Goal: Use online tool/utility

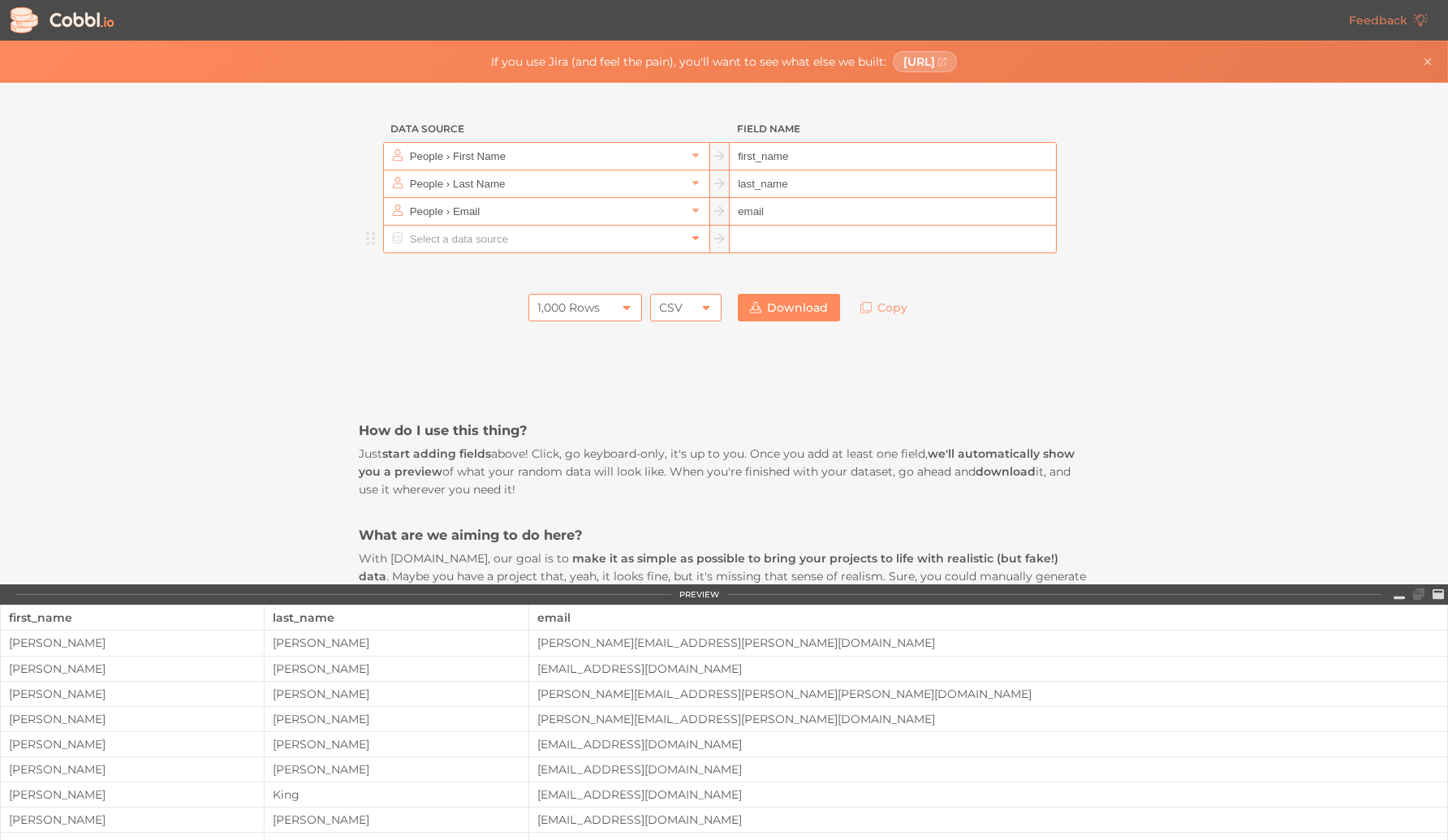
click at [691, 243] on icon at bounding box center [696, 238] width 11 height 11
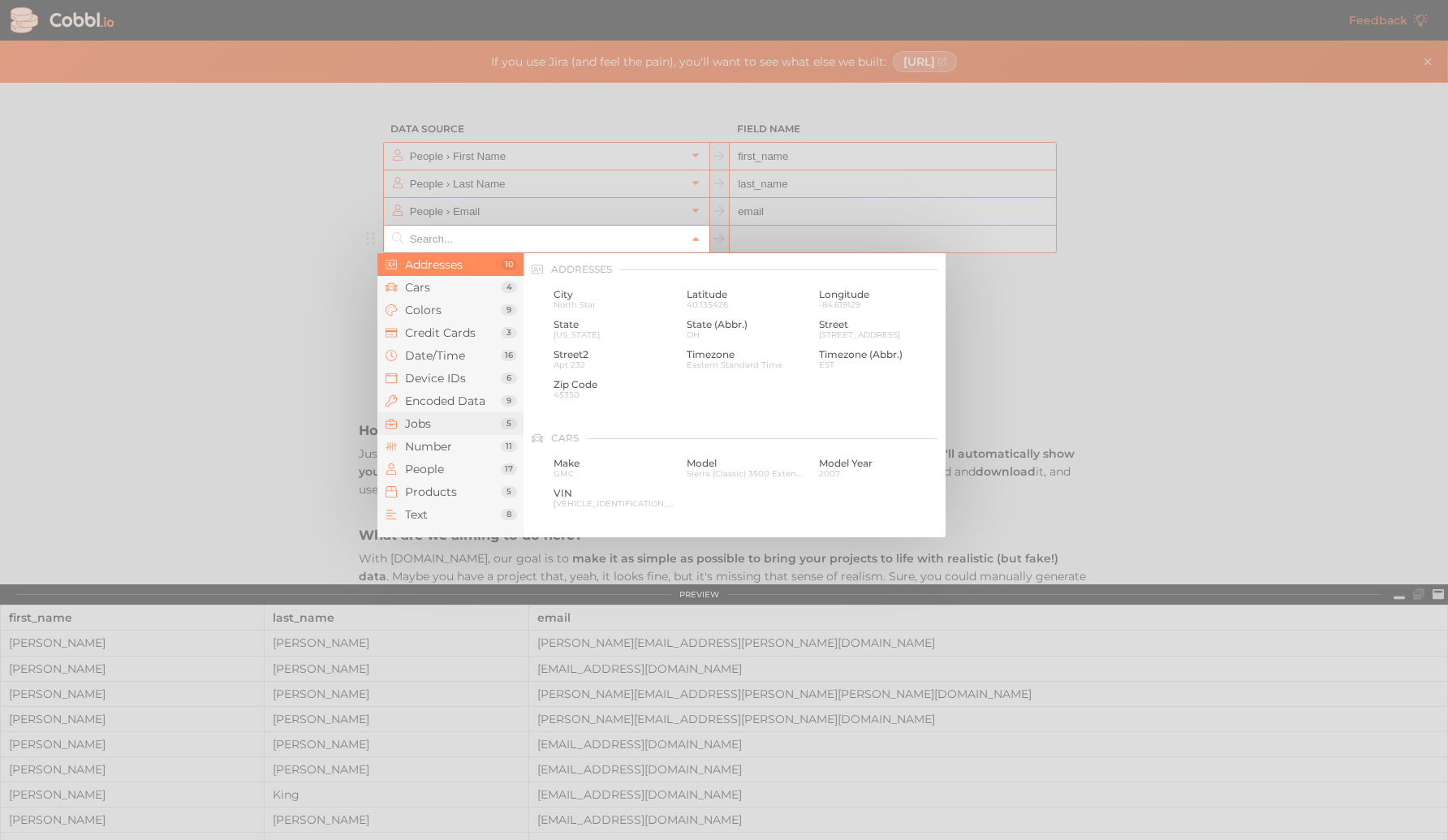
click at [442, 431] on li "Jobs 5" at bounding box center [450, 424] width 146 height 22
click at [1131, 203] on div at bounding box center [724, 420] width 1448 height 840
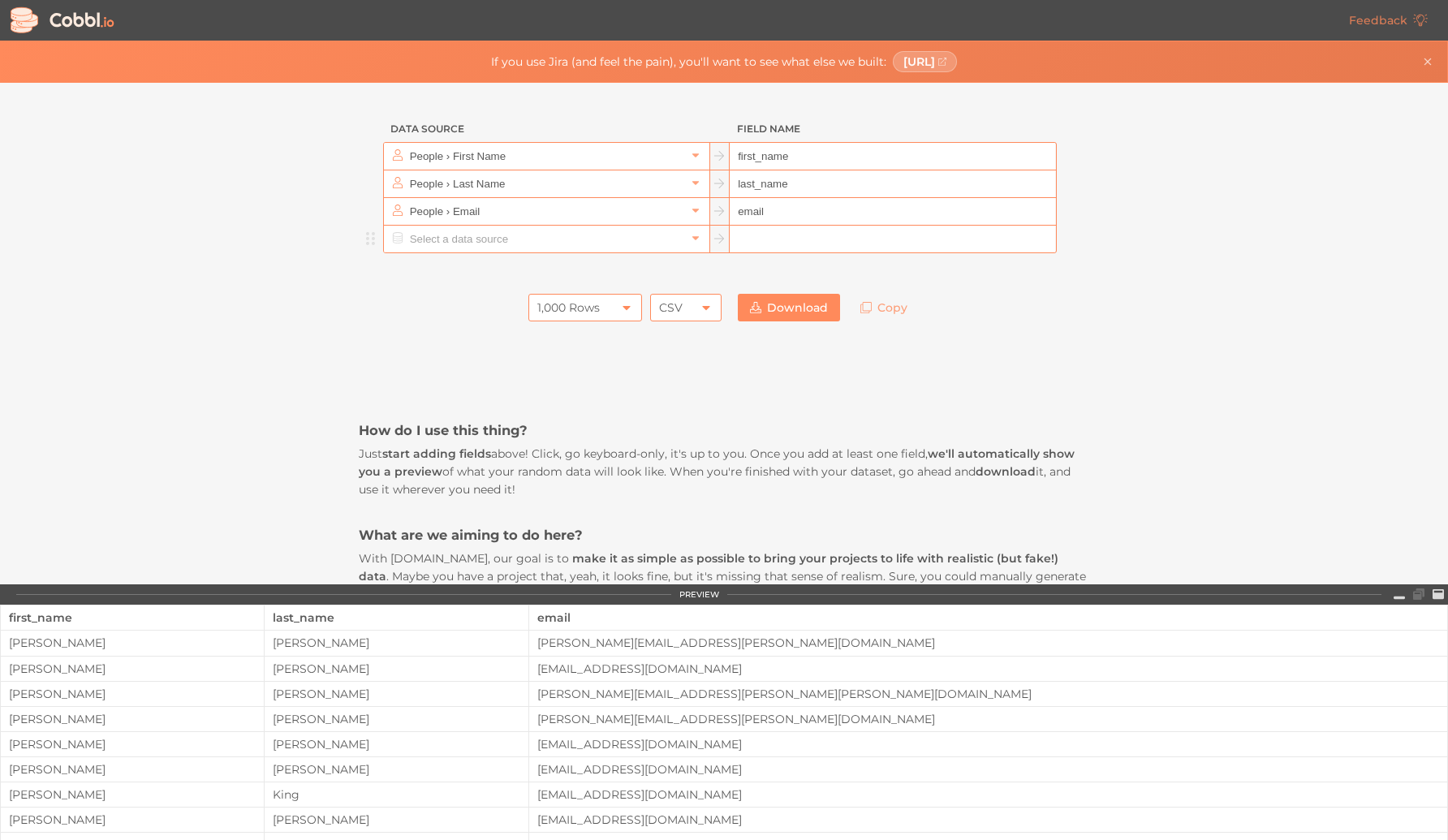
click at [649, 236] on input "text" at bounding box center [546, 239] width 280 height 27
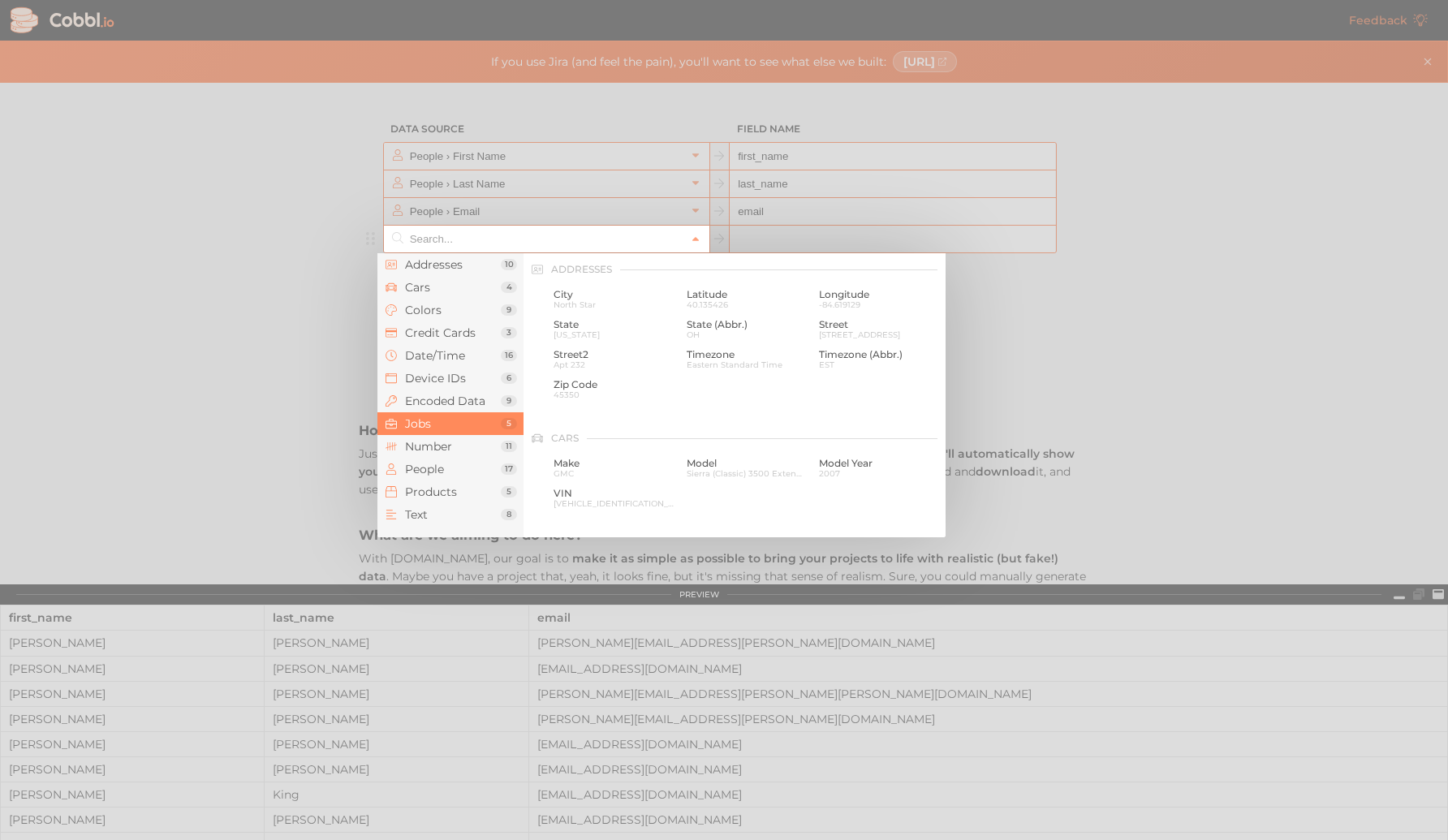
scroll to position [972, 0]
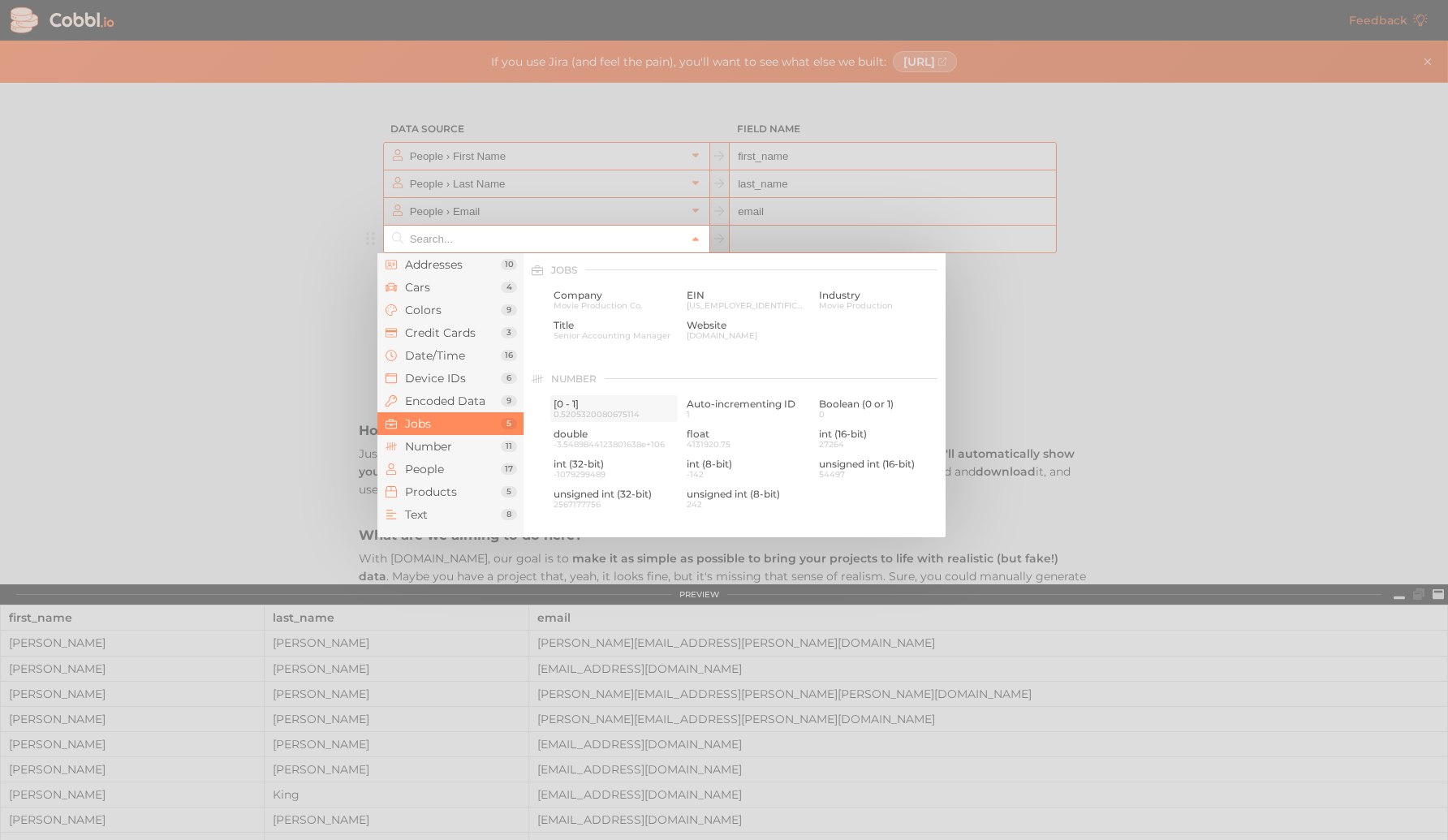
click at [583, 419] on div "[0 - 1] 0.5205320080675114" at bounding box center [613, 408] width 127 height 27
type input "Number › [0 - 1]"
type input "0-1"
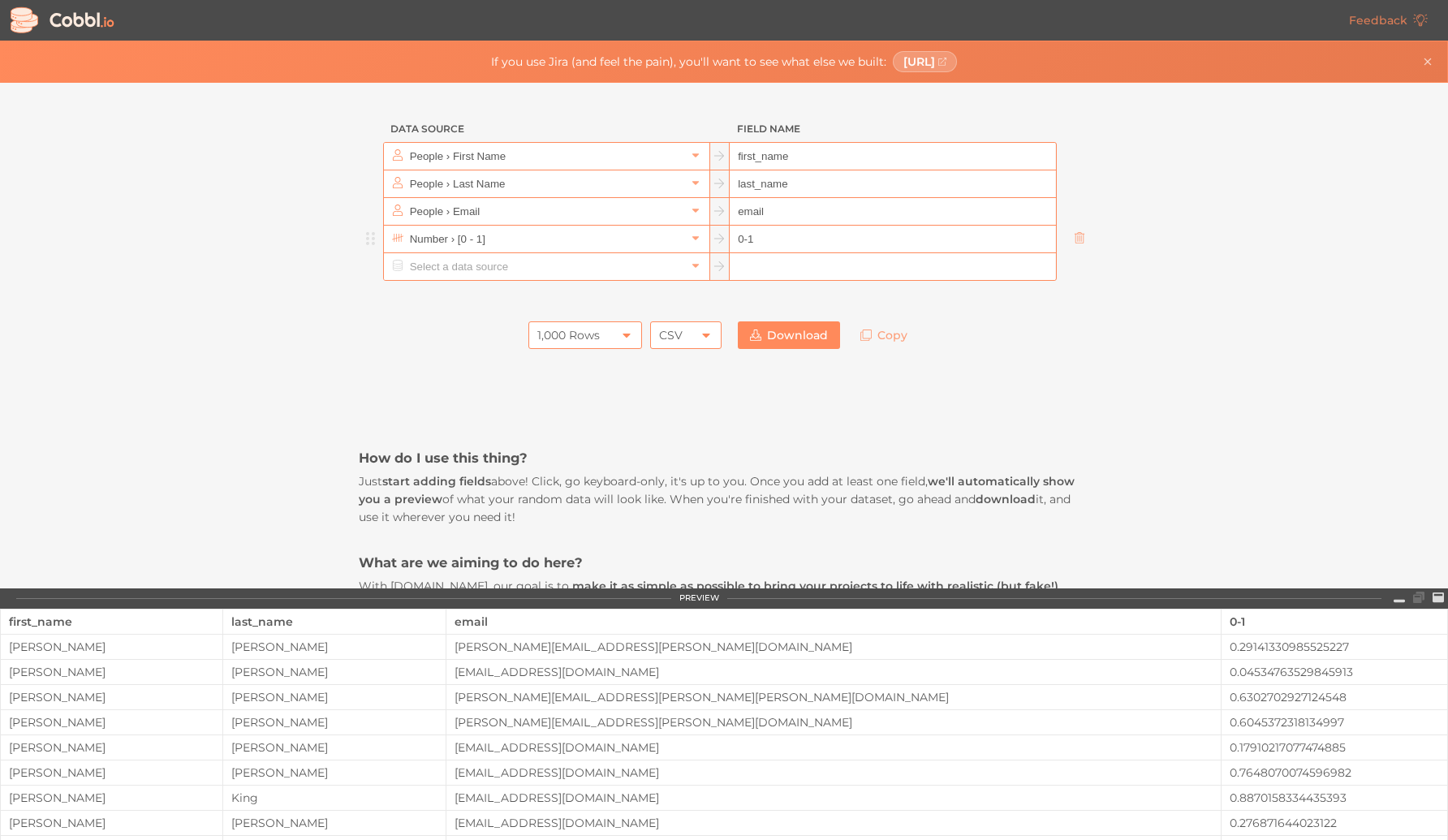
click at [554, 239] on input "Number › [0 - 1]" at bounding box center [546, 239] width 280 height 27
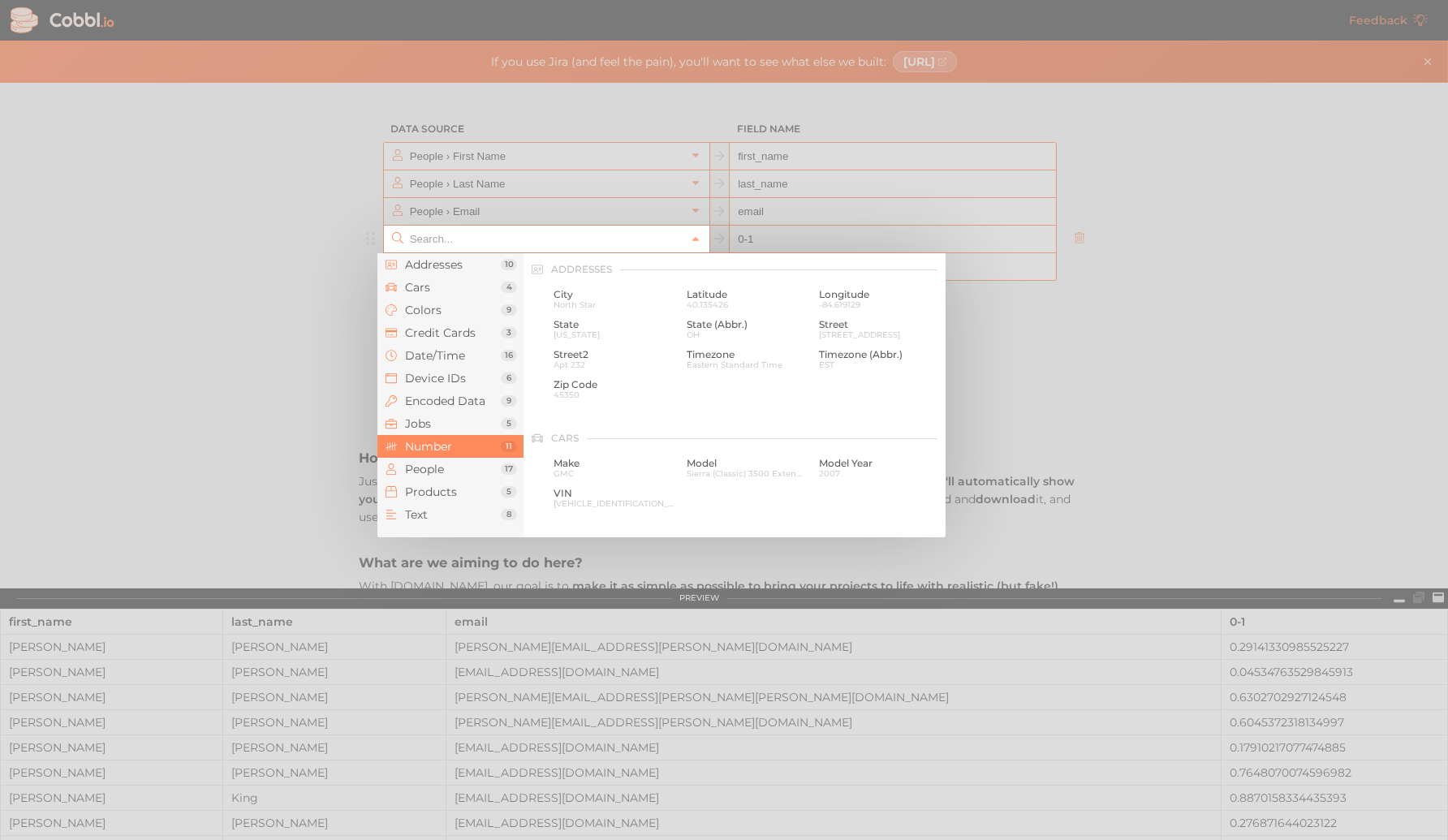
scroll to position [1082, 0]
click at [461, 420] on span "Jobs" at bounding box center [453, 424] width 96 height 13
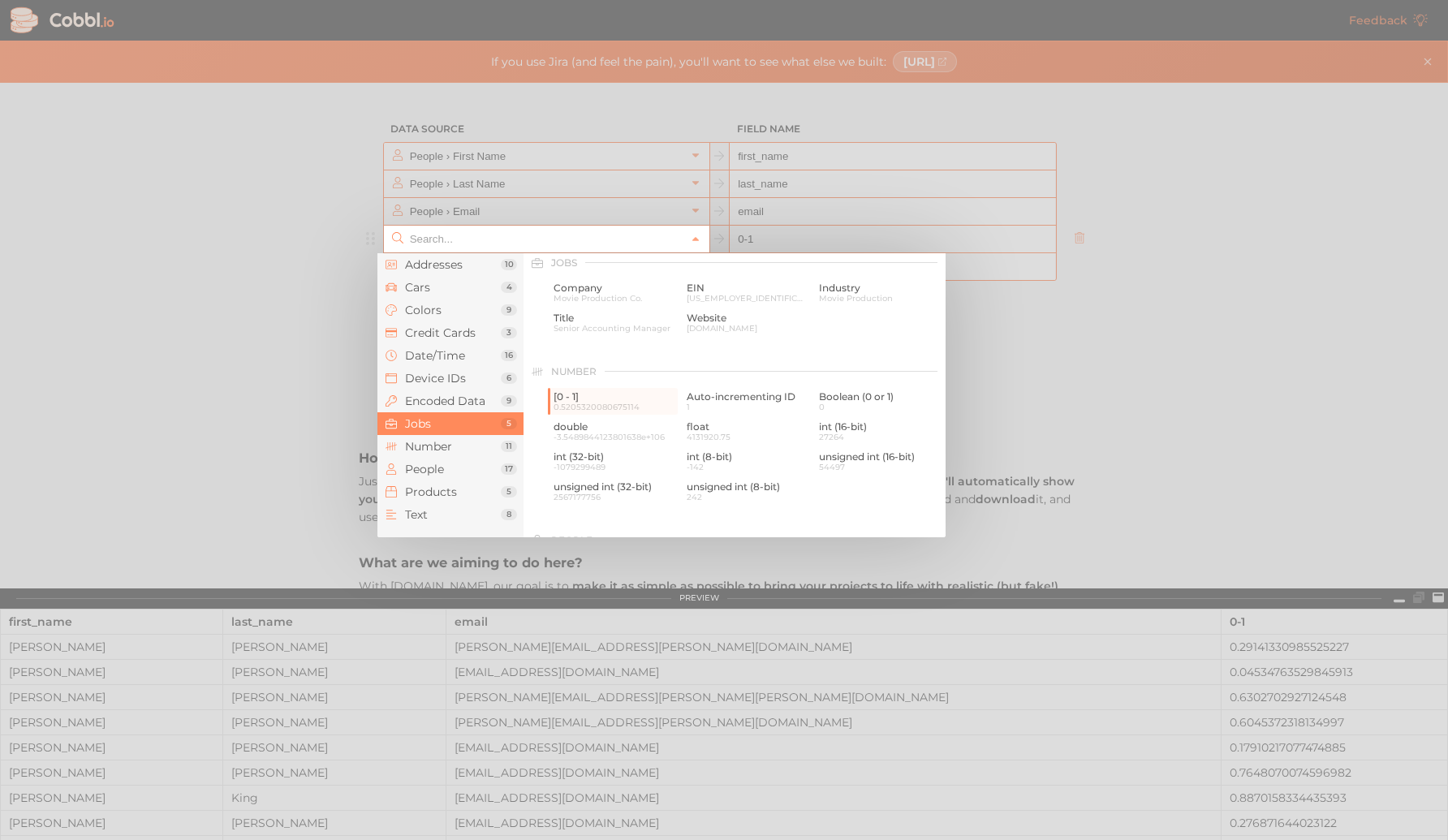
scroll to position [972, 0]
click at [612, 329] on span "Title" at bounding box center [614, 325] width 121 height 11
type input "Jobs › Title"
type input "title"
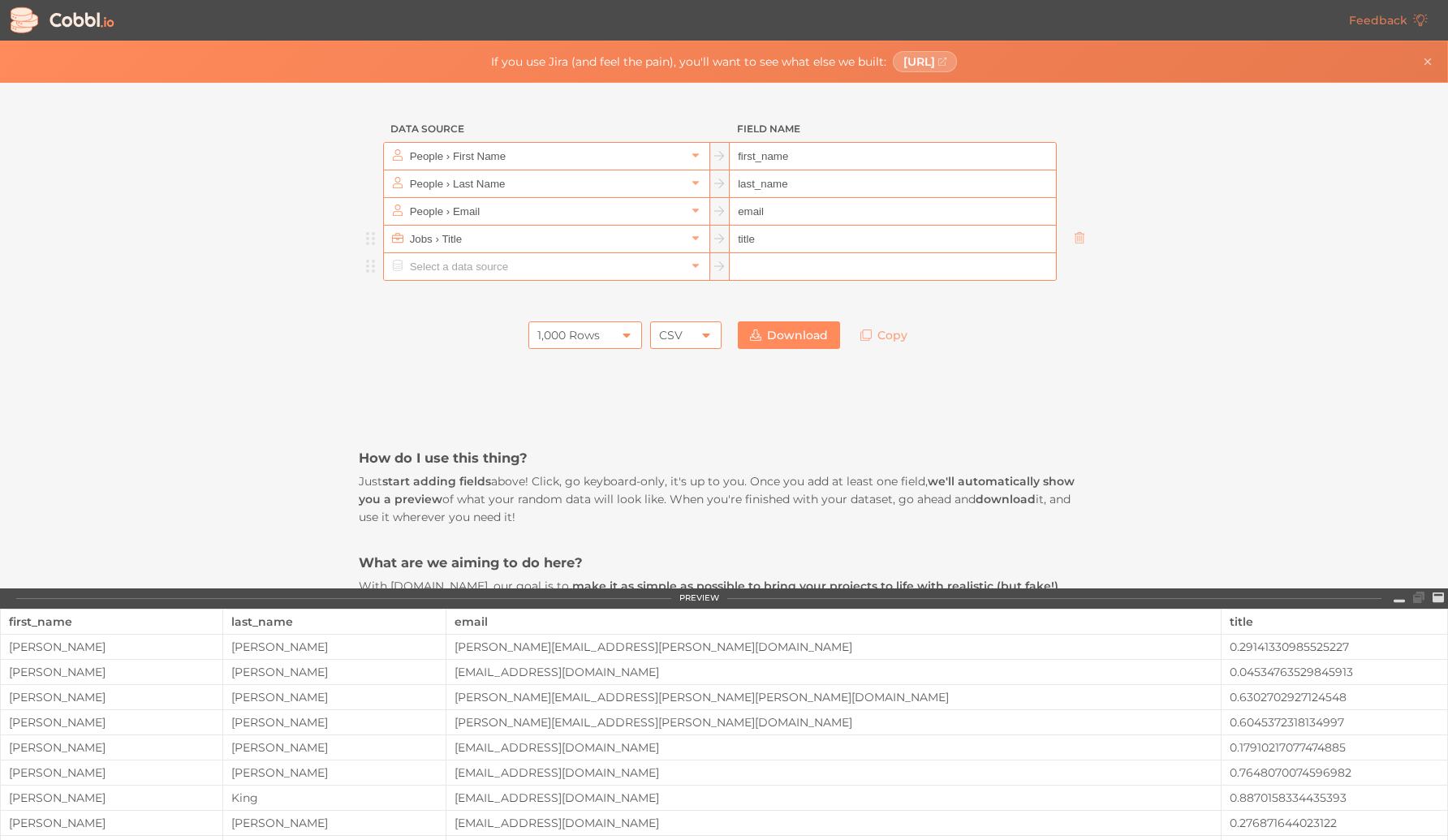
click at [598, 265] on input "text" at bounding box center [546, 267] width 280 height 27
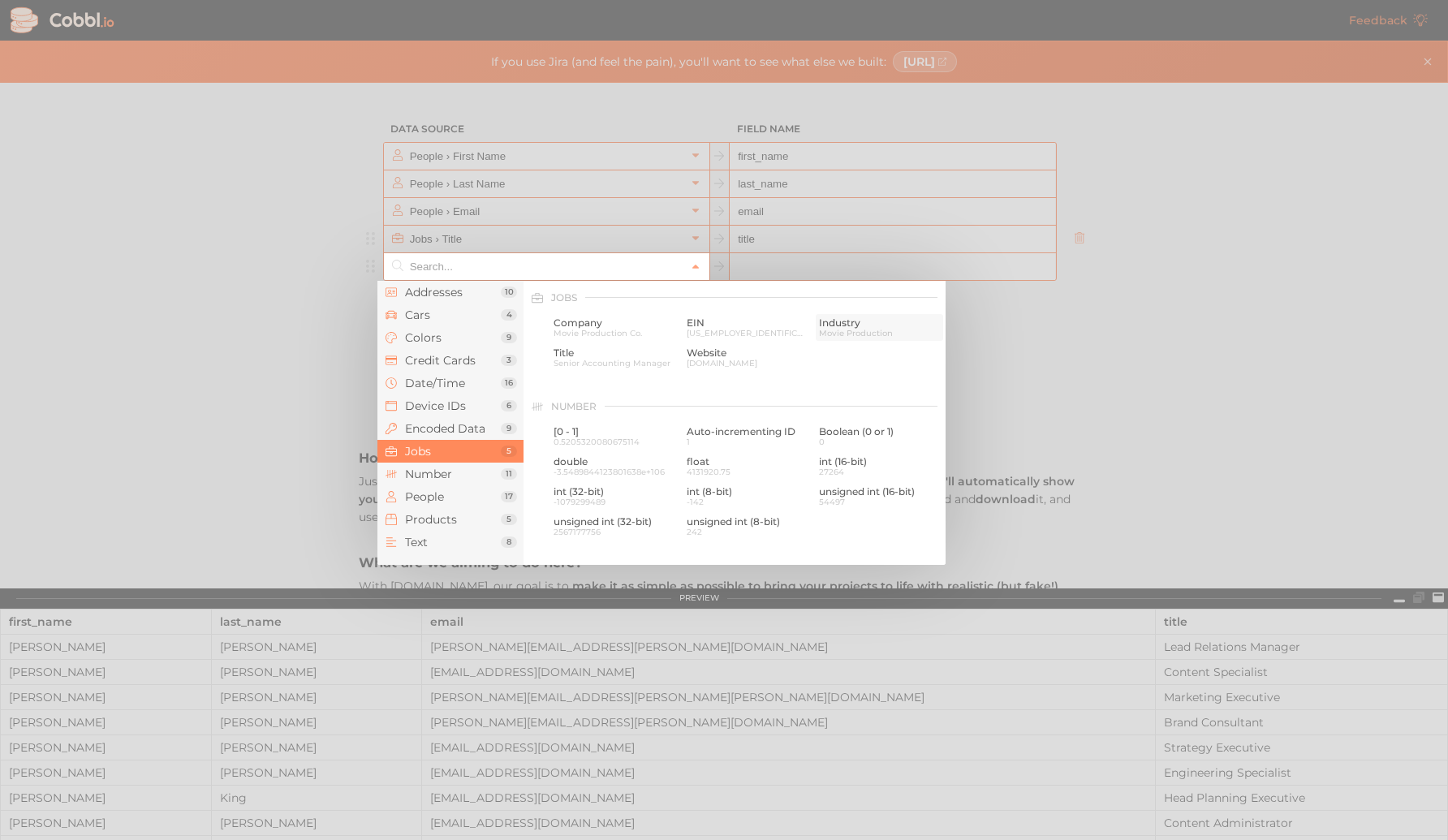
click at [845, 326] on span "Industry" at bounding box center [879, 323] width 121 height 11
type input "Jobs › Industry"
type input "industry"
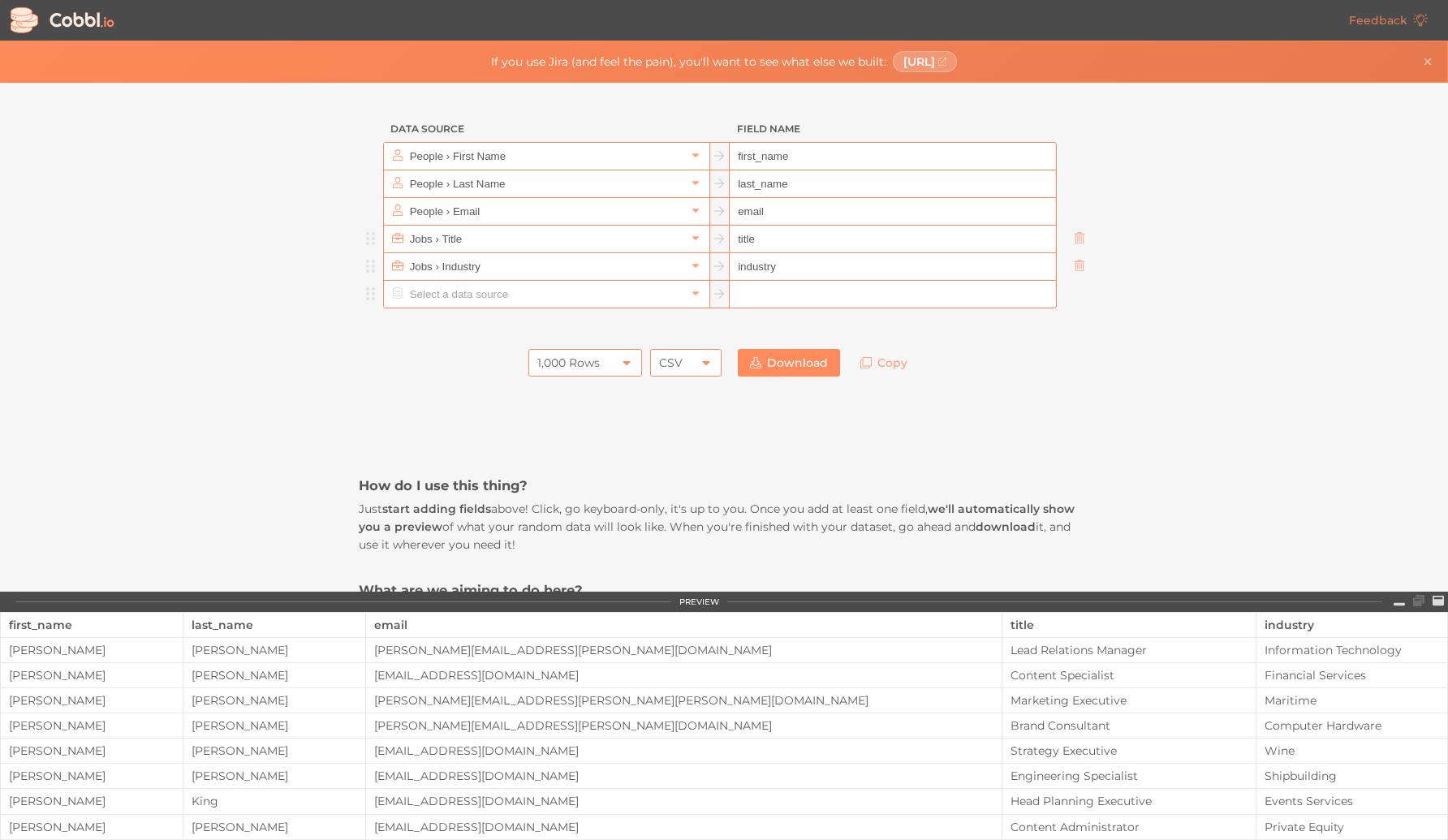
click at [529, 300] on input "text" at bounding box center [546, 294] width 280 height 27
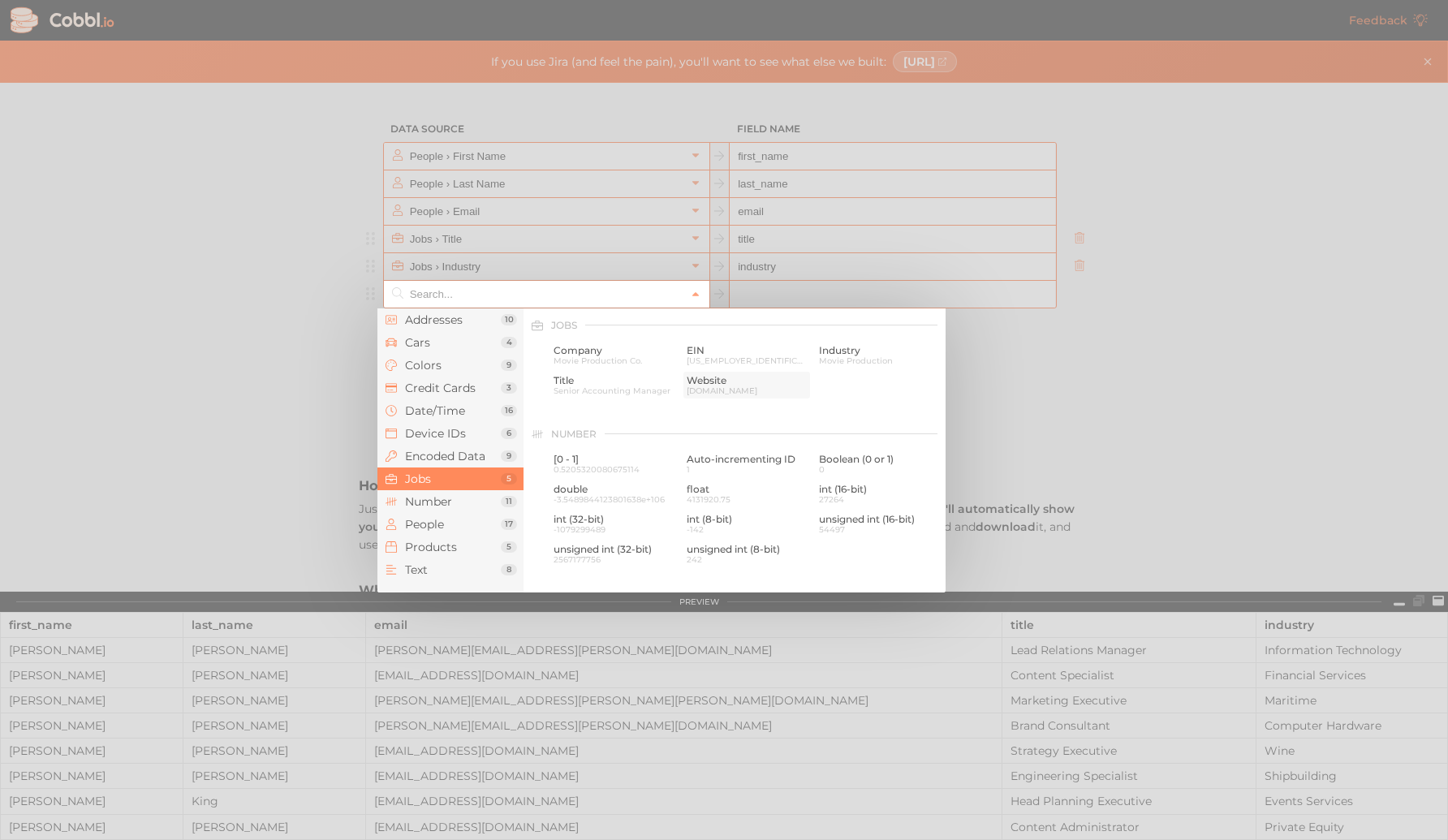
click at [713, 384] on span "Website" at bounding box center [747, 381] width 121 height 11
type input "Jobs › Website"
type input "website"
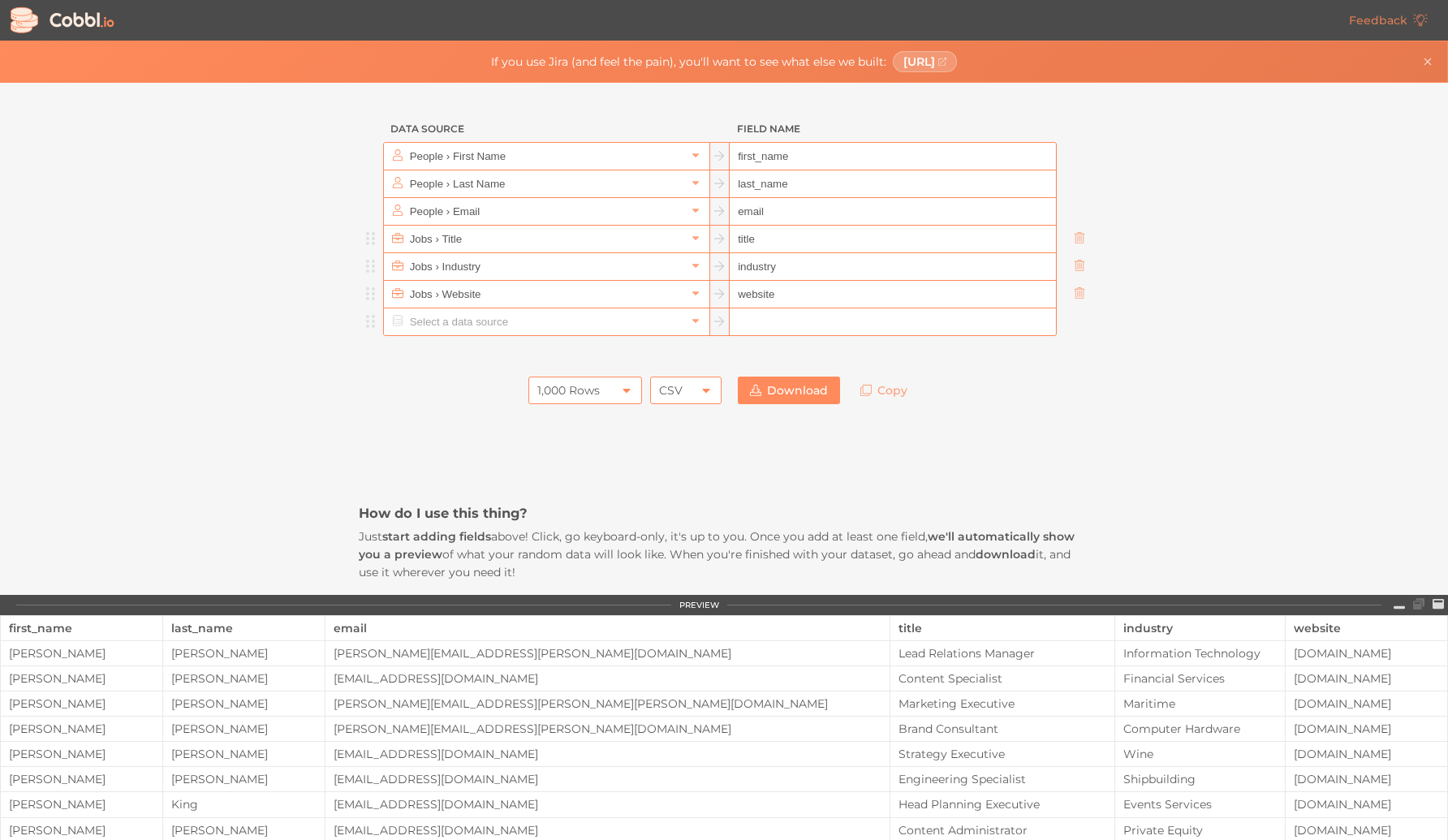
click at [577, 322] on input "text" at bounding box center [546, 322] width 280 height 27
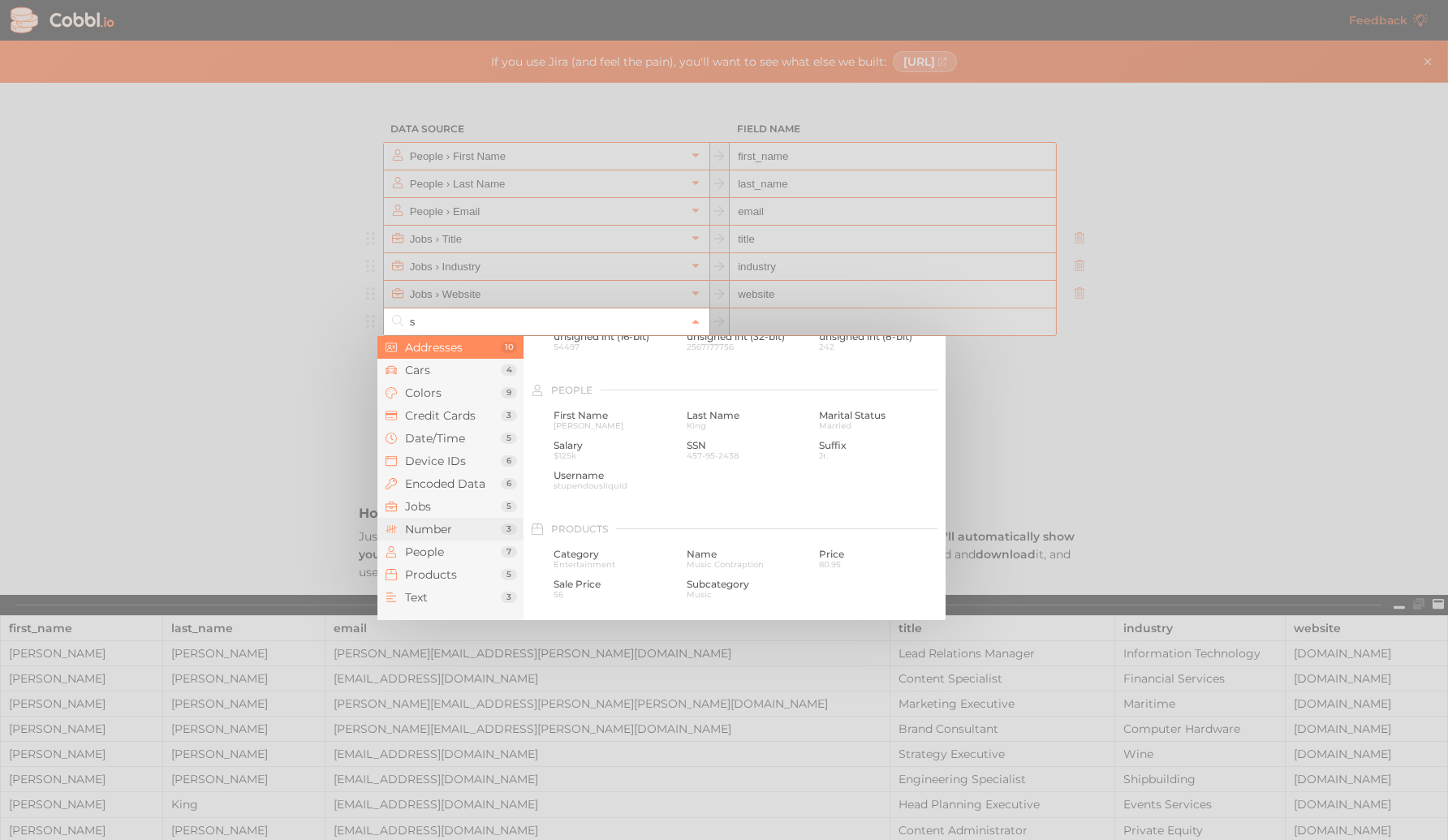
scroll to position [0, 0]
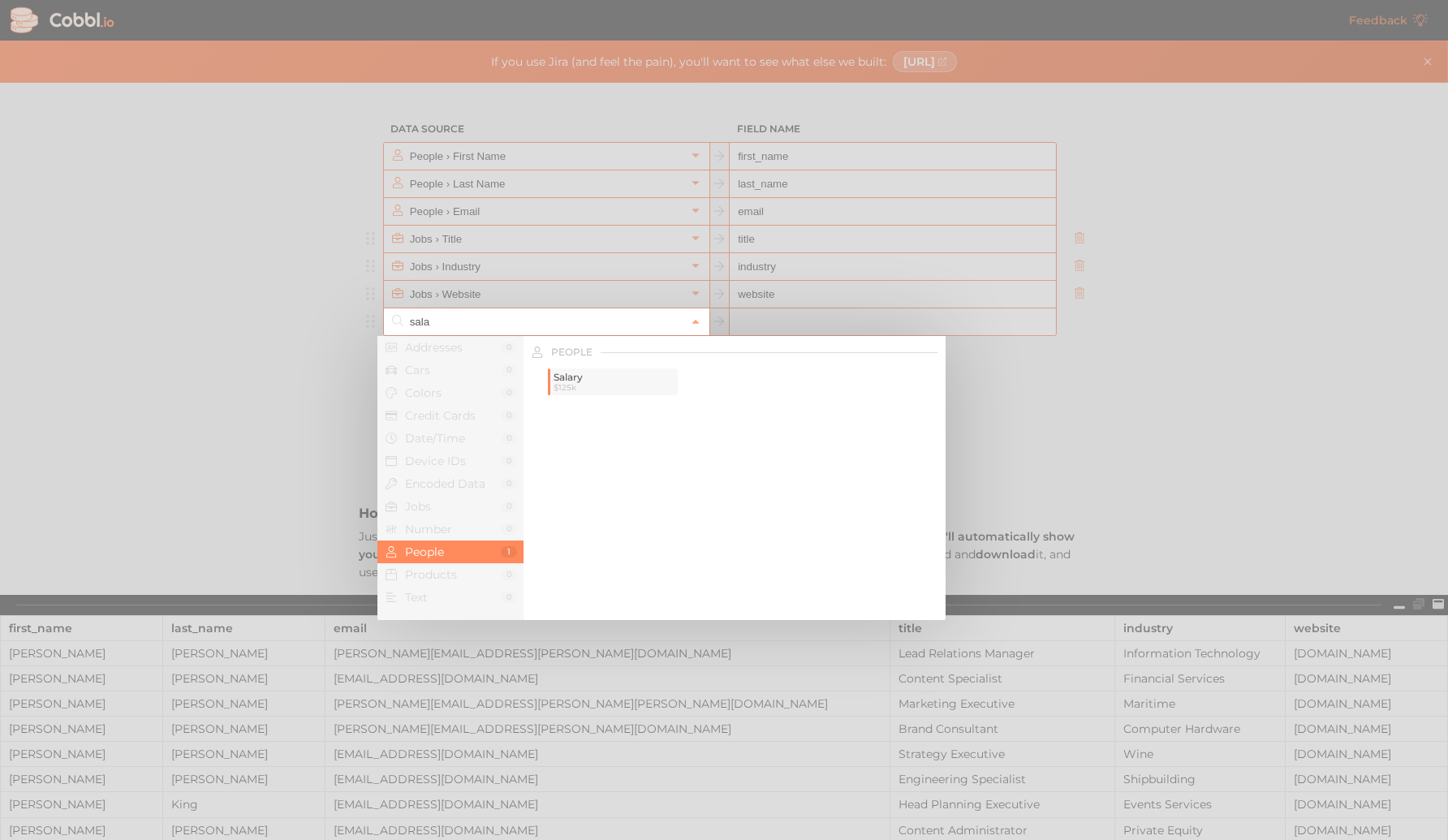
click at [589, 387] on span "$125k" at bounding box center [614, 387] width 121 height 9
type input "People › Salary"
type input "salary"
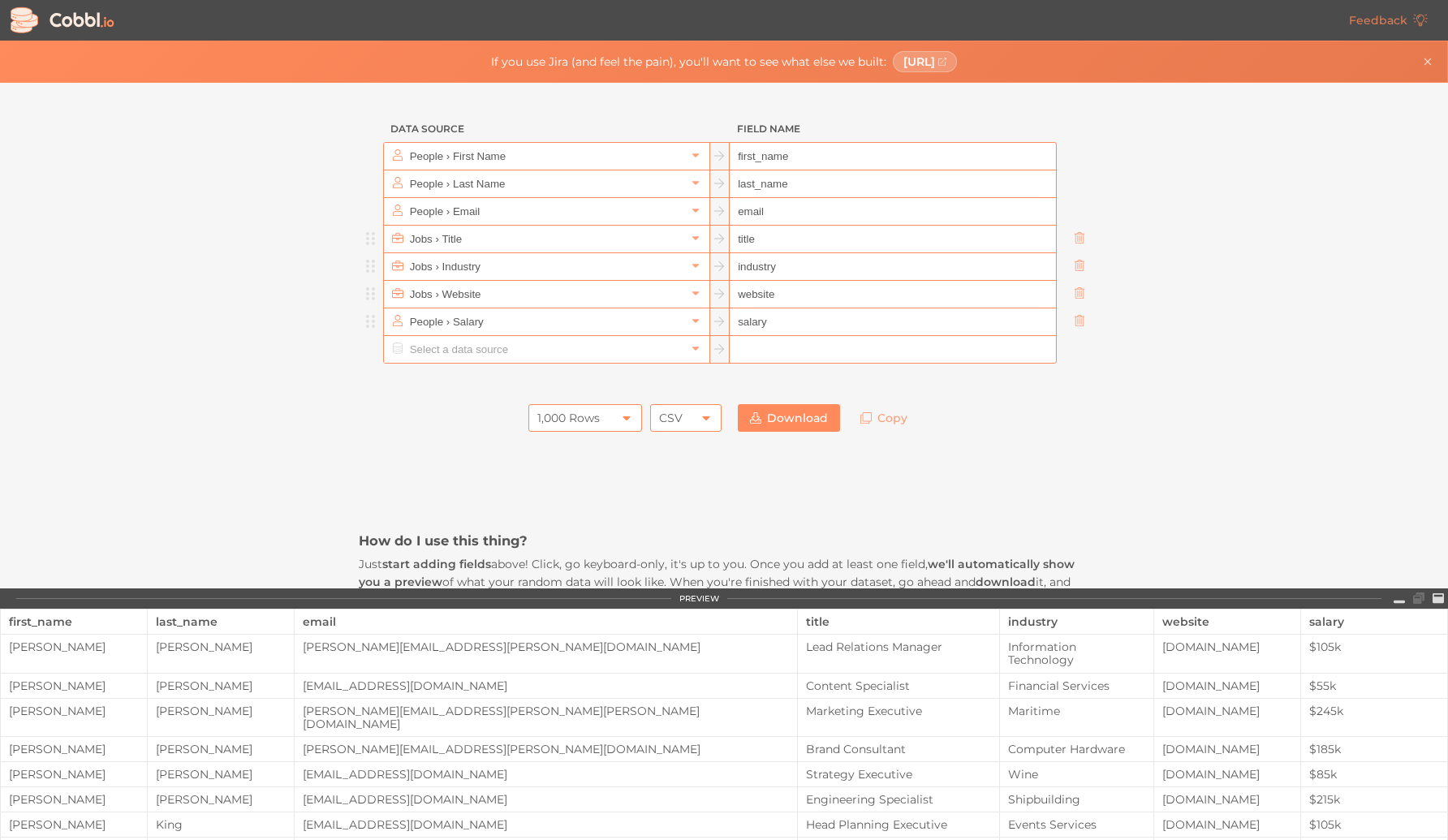
click at [792, 325] on input "salary" at bounding box center [892, 322] width 325 height 28
